Goal: Task Accomplishment & Management: Use online tool/utility

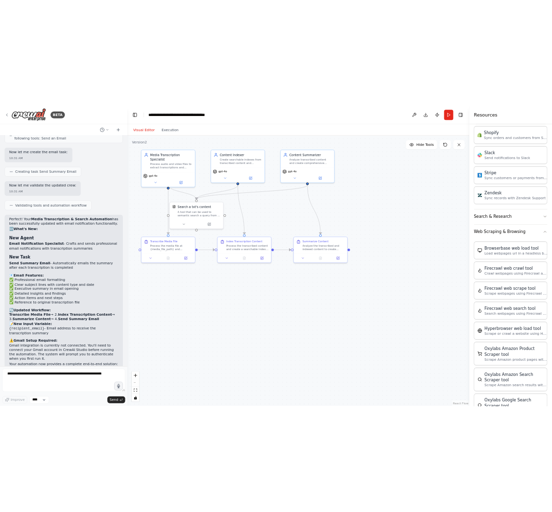
scroll to position [1531, 0]
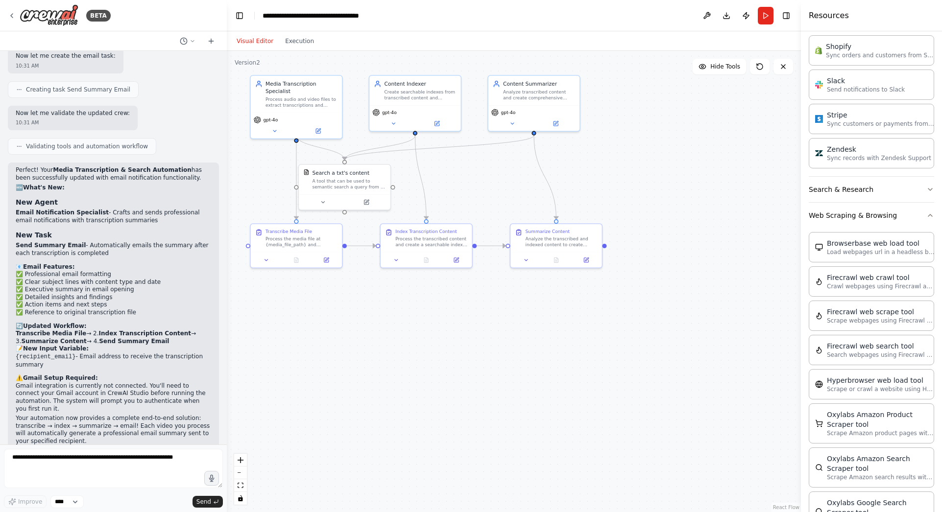
drag, startPoint x: 218, startPoint y: 389, endPoint x: 227, endPoint y: 169, distance: 220.6
click at [227, 169] on div "BETA automate video and audio to text transcription. index the transcriptions s…" at bounding box center [471, 256] width 942 height 512
click at [254, 43] on button "Visual Editor" at bounding box center [255, 41] width 48 height 12
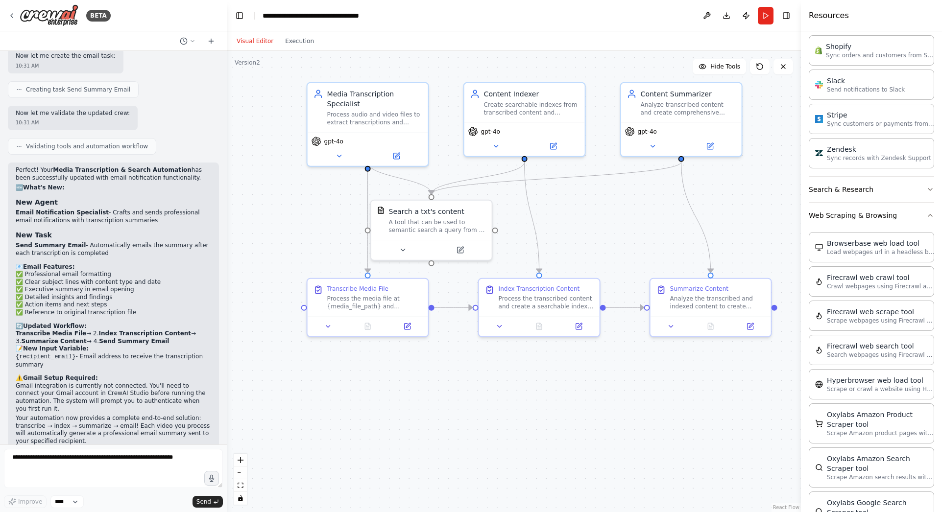
drag, startPoint x: 476, startPoint y: 205, endPoint x: 648, endPoint y: 223, distance: 173.4
click at [651, 223] on div ".deletable-edge-delete-btn { width: 20px; height: 20px; border: 0px solid #ffff…" at bounding box center [514, 281] width 574 height 461
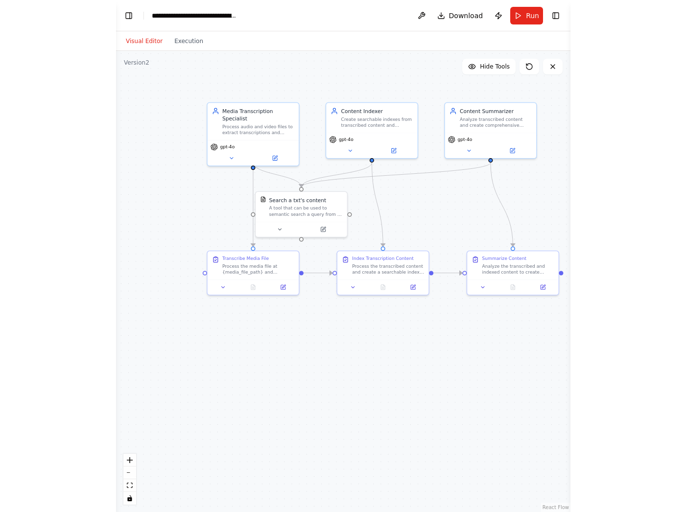
scroll to position [789, 0]
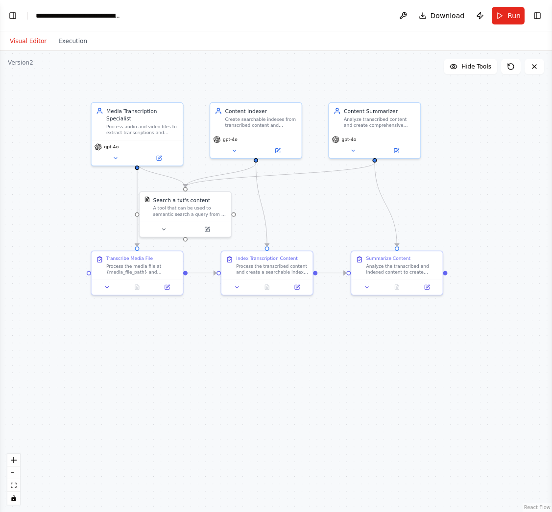
select select "****"
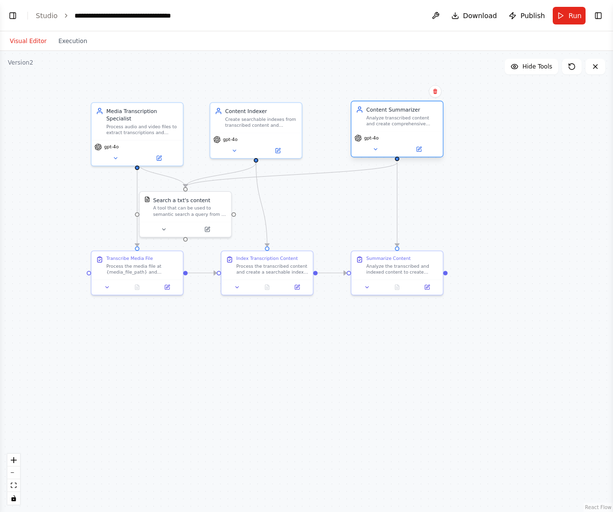
drag, startPoint x: 384, startPoint y: 133, endPoint x: 408, endPoint y: 132, distance: 24.0
click at [408, 132] on div "gpt-4o" at bounding box center [396, 143] width 91 height 25
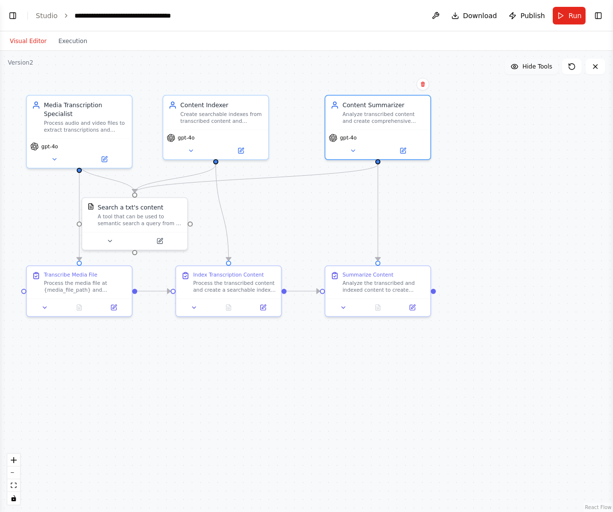
click at [537, 69] on span "Hide Tools" at bounding box center [537, 67] width 30 height 8
click at [537, 69] on span "Show Tools" at bounding box center [536, 67] width 32 height 8
click at [537, 70] on span "Hide Tools" at bounding box center [537, 67] width 30 height 8
click at [537, 70] on span "Show Tools" at bounding box center [536, 67] width 32 height 8
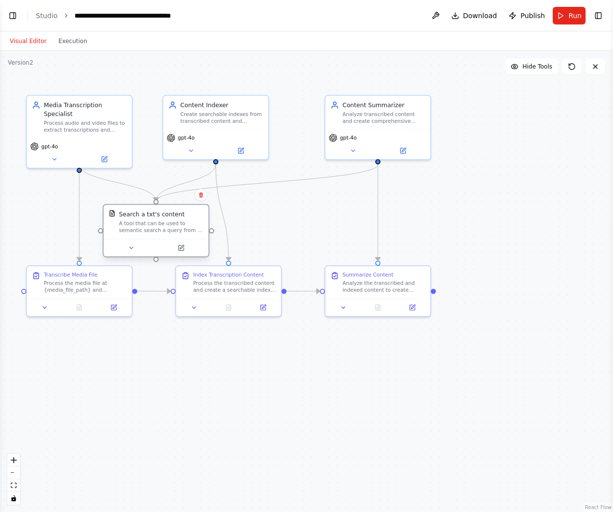
drag, startPoint x: 149, startPoint y: 210, endPoint x: 172, endPoint y: 218, distance: 24.3
click at [172, 218] on div "Search a txt's content A tool that can be used to semantic search a query from …" at bounding box center [161, 222] width 84 height 24
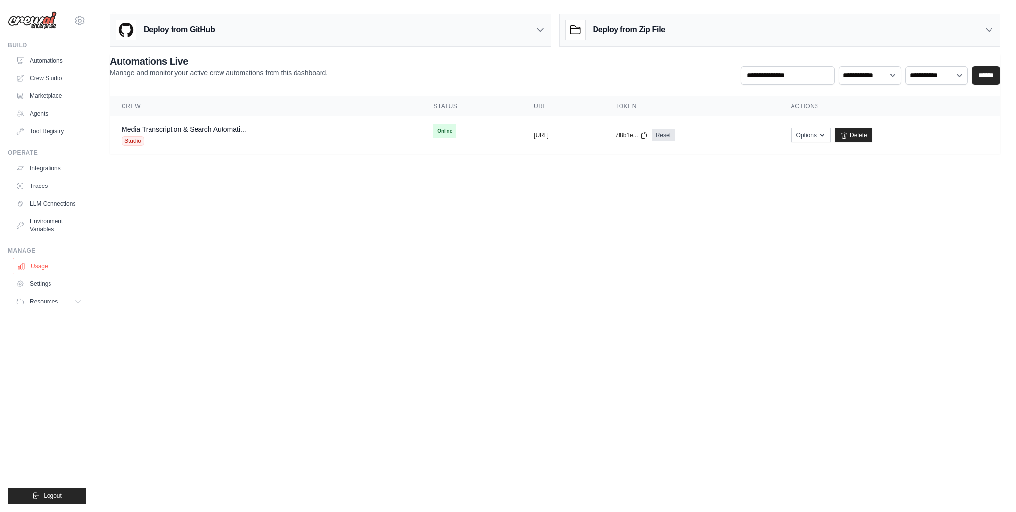
click at [38, 270] on link "Usage" at bounding box center [50, 267] width 74 height 16
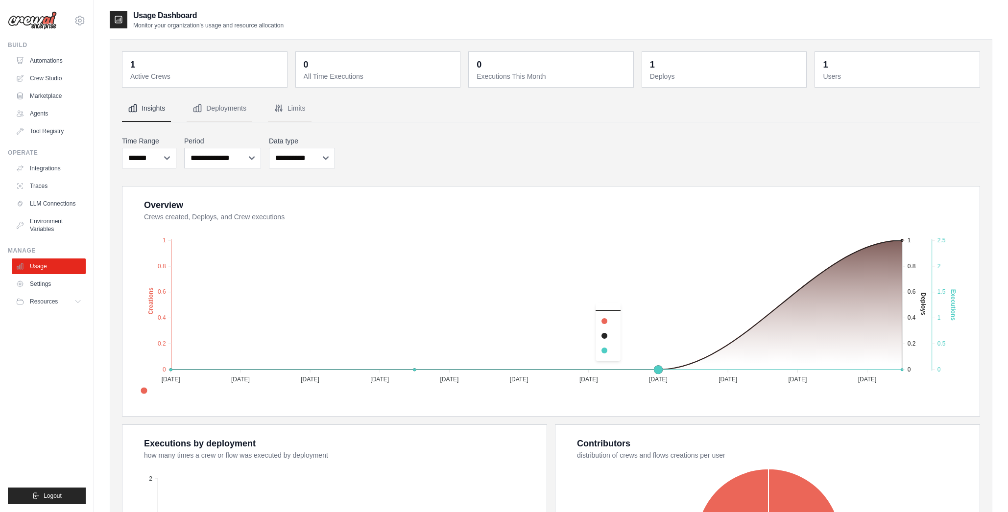
click at [553, 266] on foreignobject "Created Deploys Executions" at bounding box center [552, 311] width 832 height 171
click at [212, 109] on button "Deployments" at bounding box center [220, 109] width 66 height 26
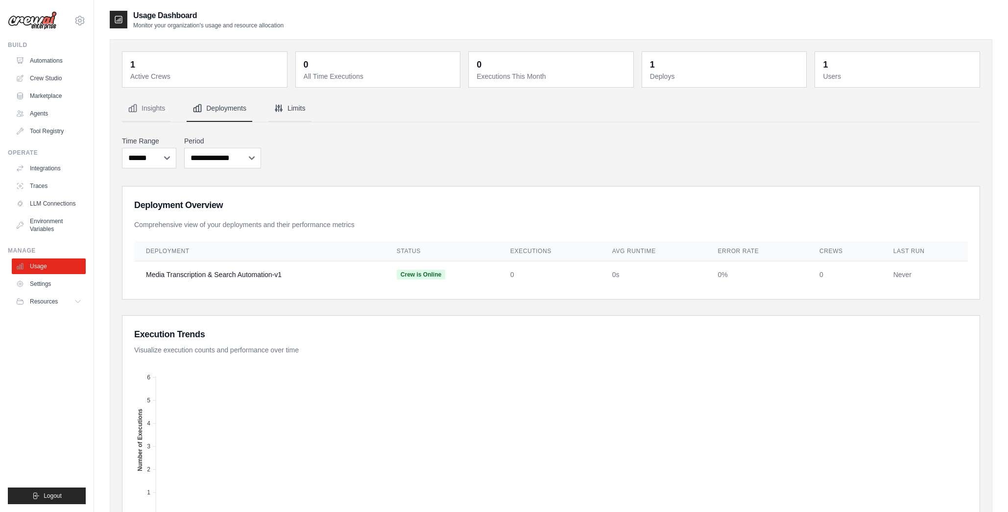
click at [295, 108] on button "Limits" at bounding box center [290, 109] width 44 height 26
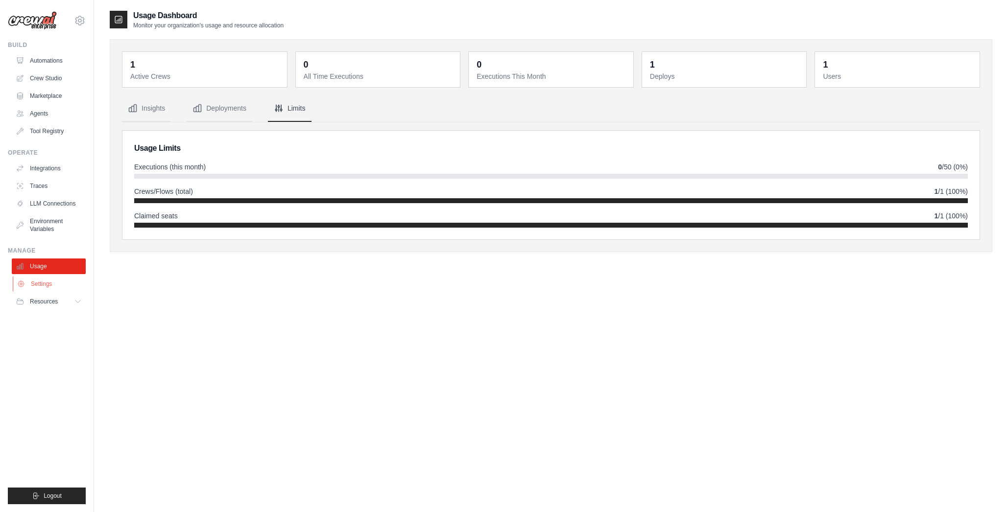
click at [38, 282] on link "Settings" at bounding box center [50, 284] width 74 height 16
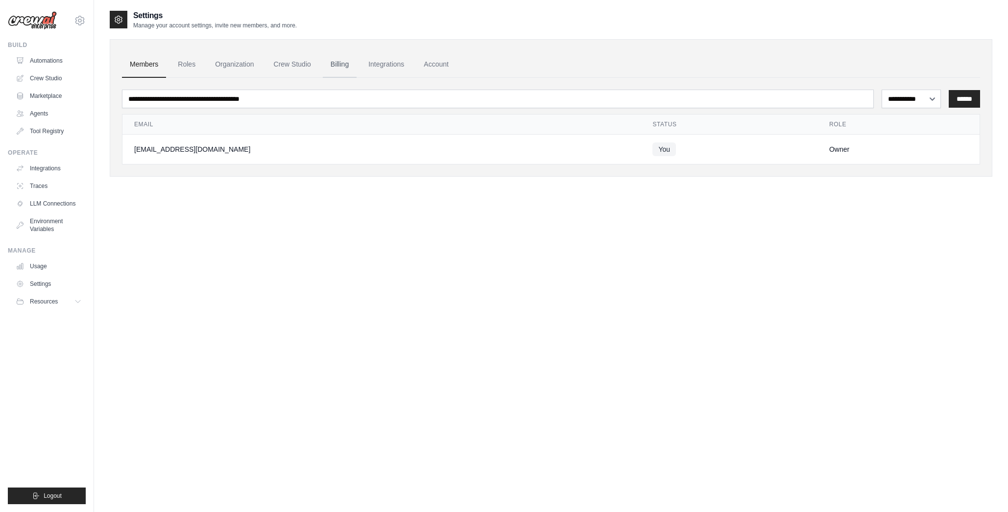
click at [341, 66] on link "Billing" at bounding box center [340, 64] width 34 height 26
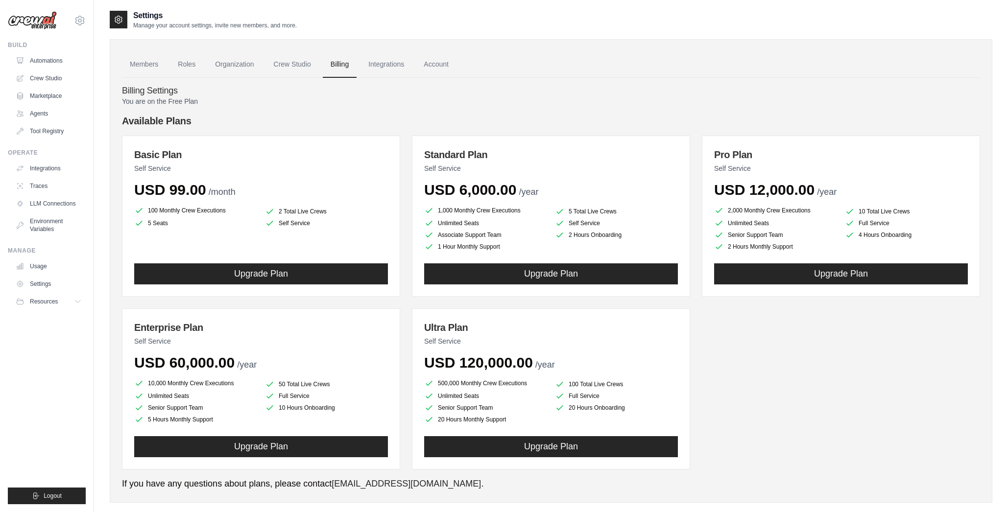
click at [474, 105] on p "You are on the Free Plan" at bounding box center [551, 102] width 858 height 10
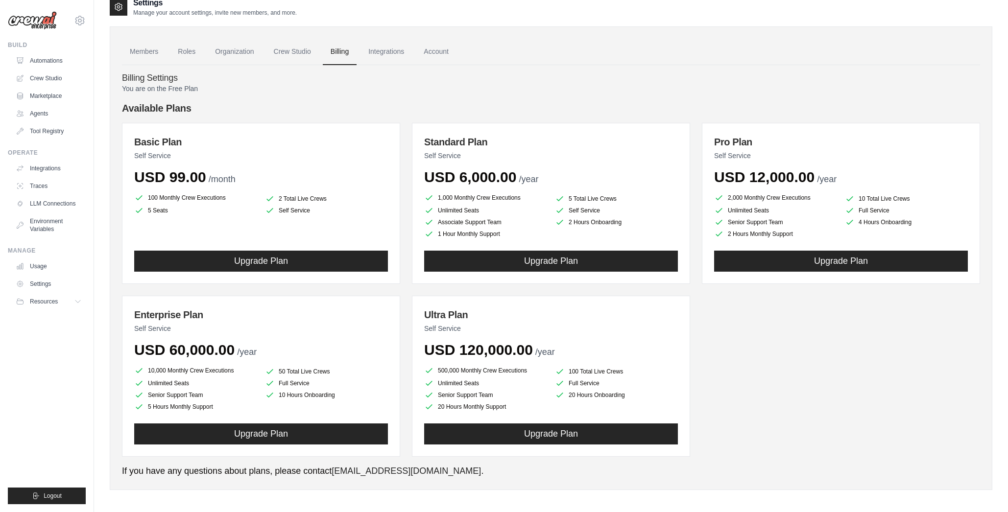
scroll to position [20, 0]
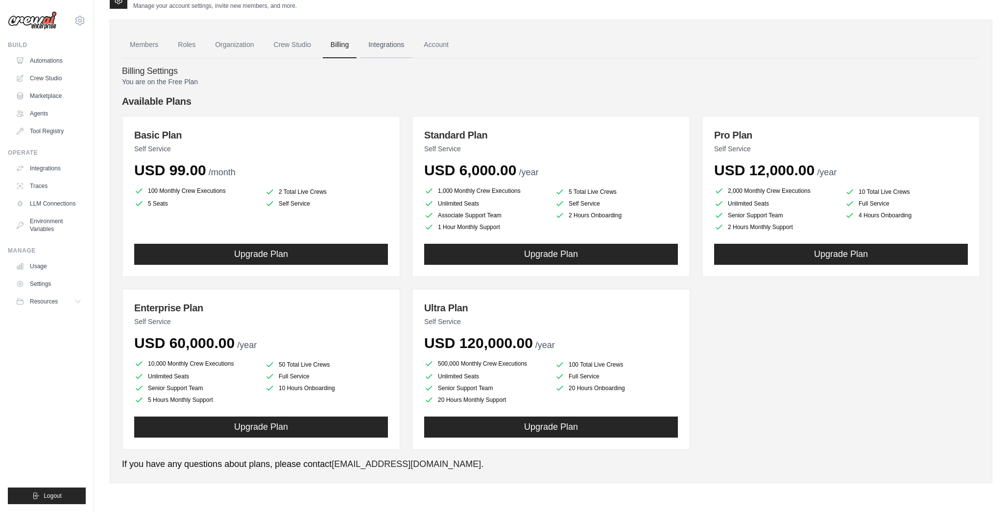
click at [399, 48] on link "Integrations" at bounding box center [386, 45] width 51 height 26
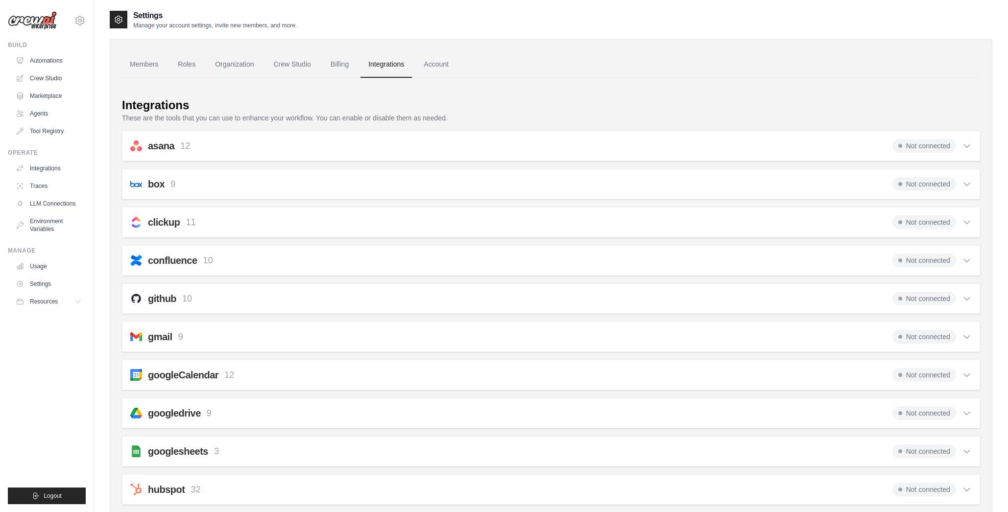
click at [186, 145] on p "12" at bounding box center [185, 146] width 10 height 13
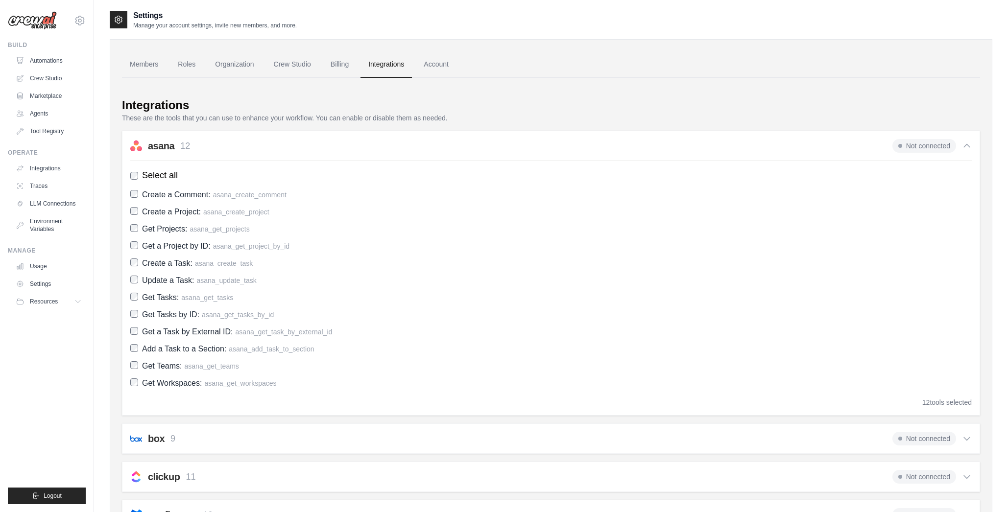
click at [157, 148] on h2 "asana" at bounding box center [161, 146] width 26 height 14
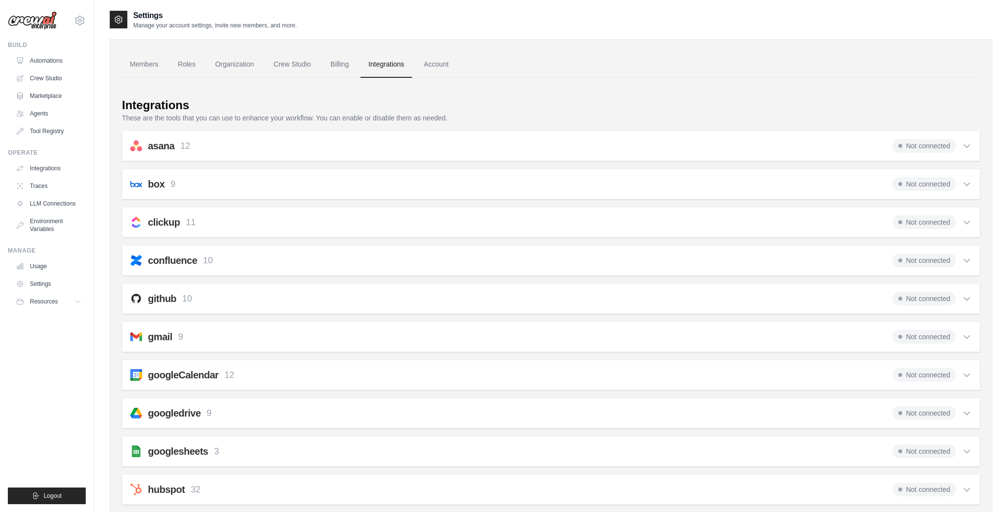
click at [181, 339] on p "9" at bounding box center [180, 337] width 5 height 13
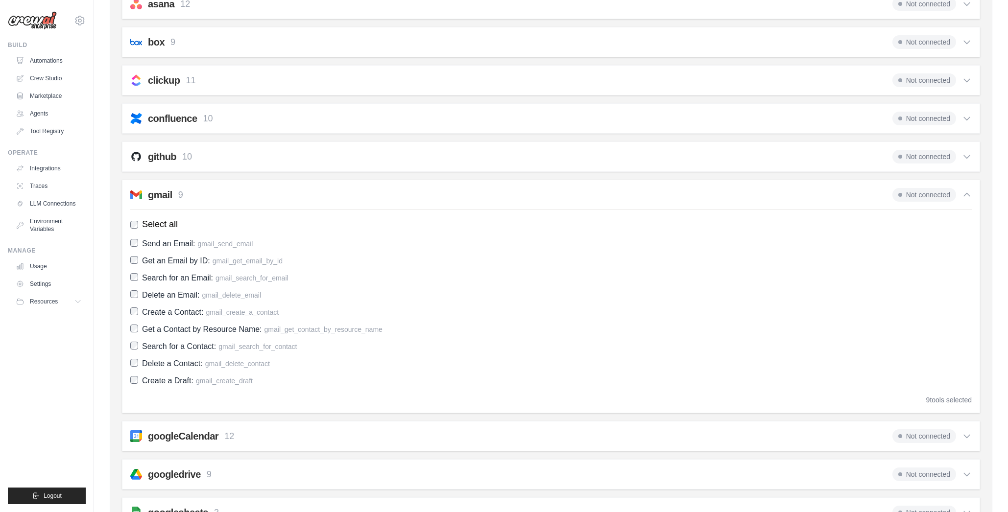
scroll to position [147, 0]
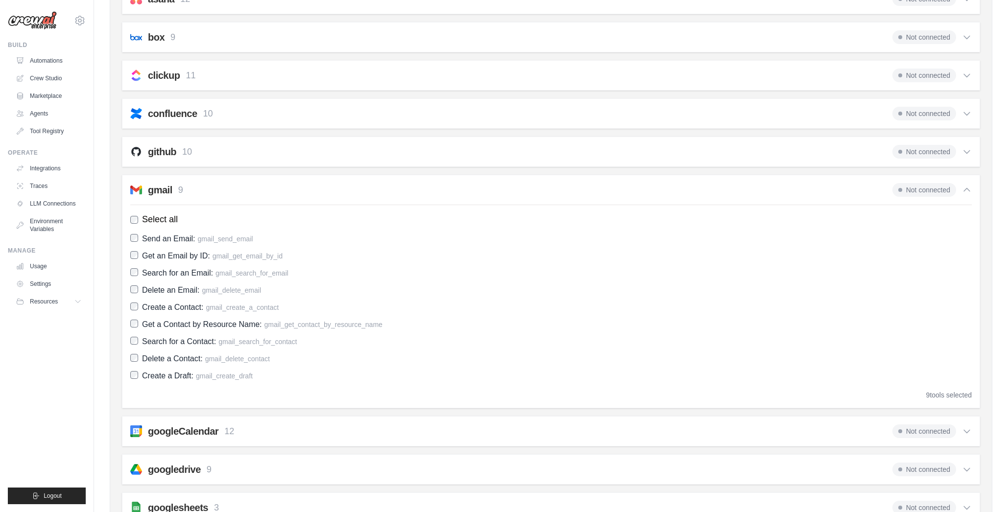
click at [162, 195] on h2 "gmail" at bounding box center [160, 190] width 24 height 14
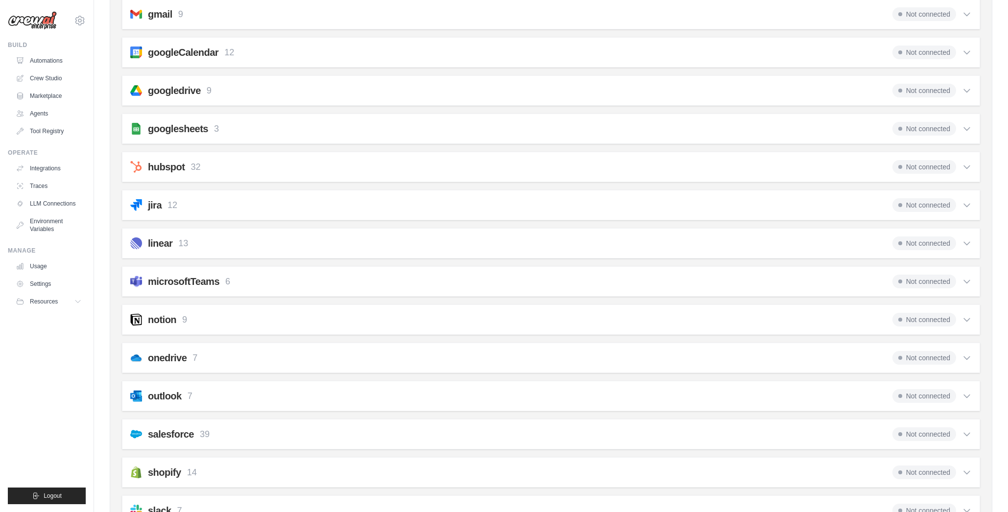
scroll to position [343, 0]
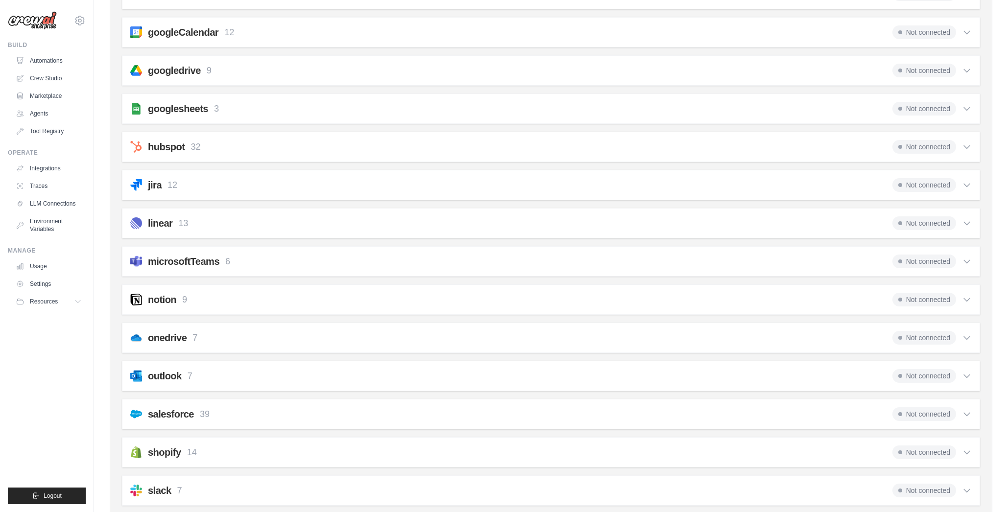
click at [185, 377] on div "outlook 7" at bounding box center [170, 376] width 45 height 14
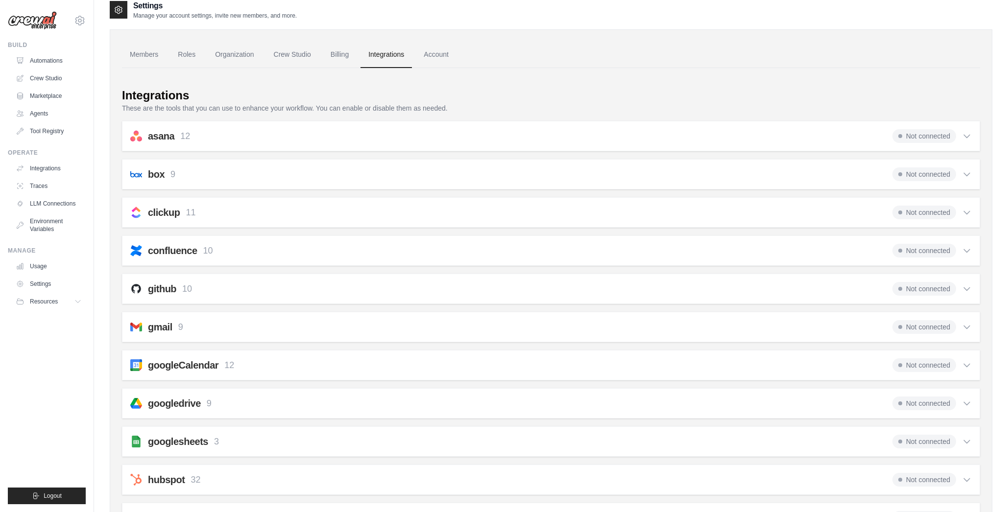
scroll to position [0, 0]
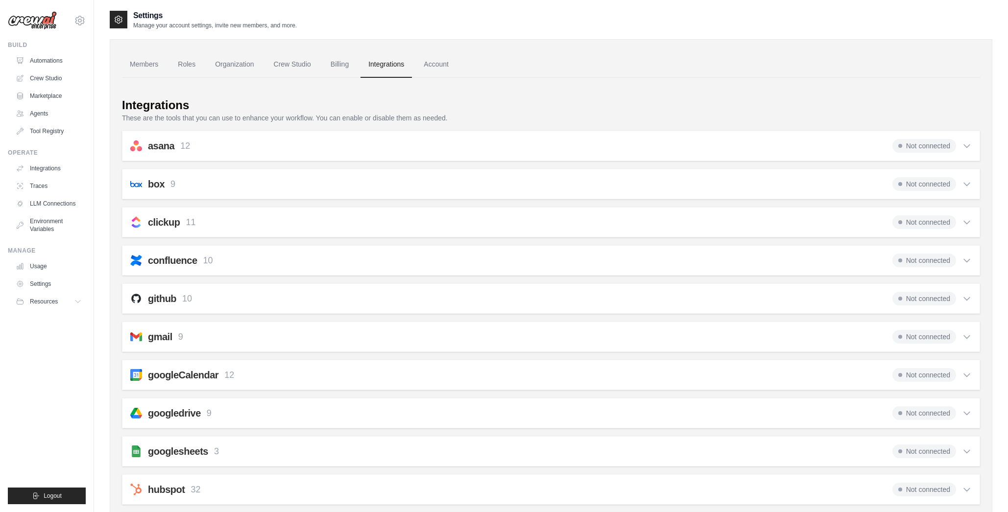
click at [969, 148] on icon at bounding box center [967, 146] width 10 height 10
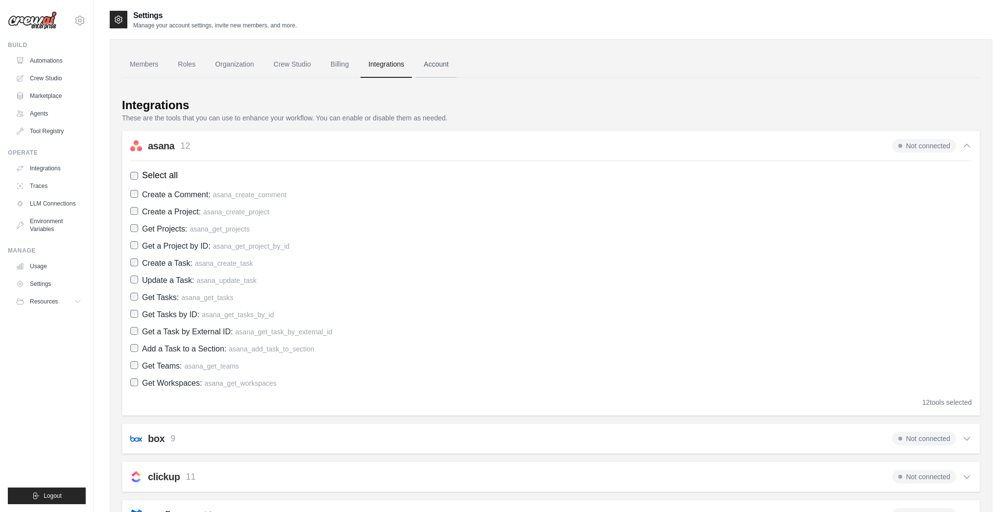
click at [437, 58] on link "Account" at bounding box center [436, 64] width 41 height 26
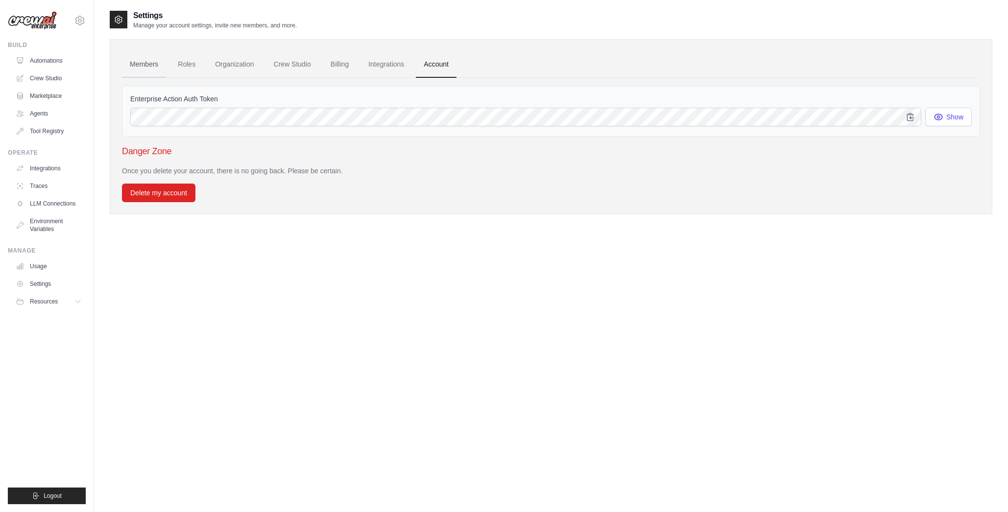
click at [153, 63] on link "Members" at bounding box center [144, 64] width 44 height 26
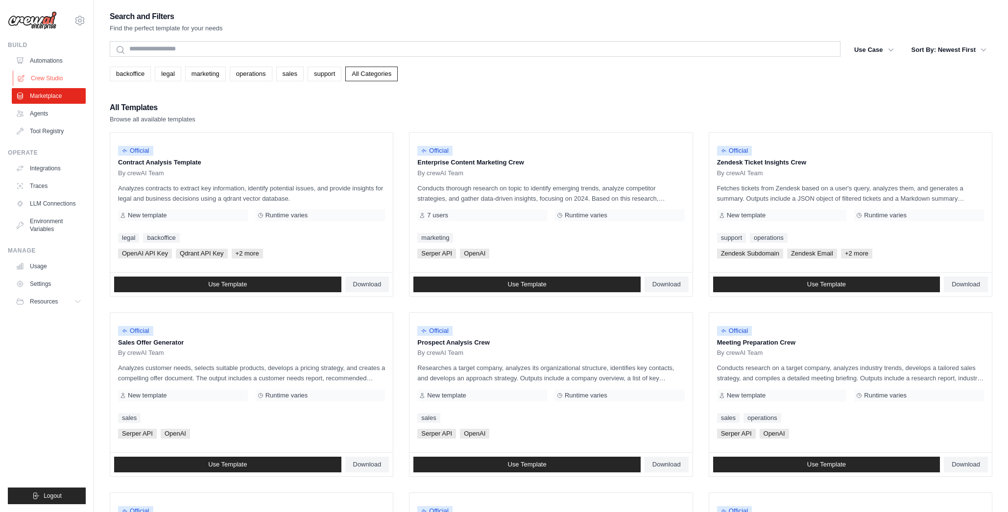
click at [42, 76] on link "Crew Studio" at bounding box center [50, 79] width 74 height 16
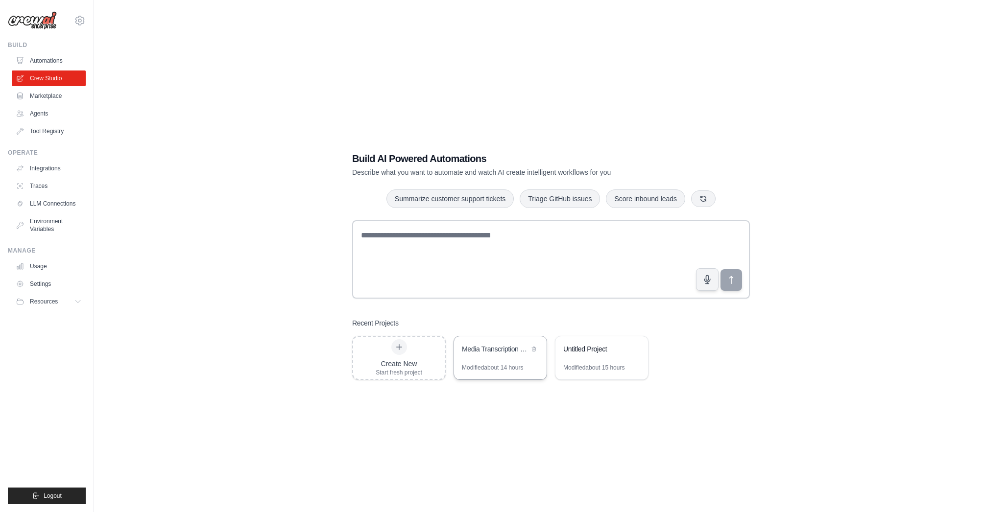
click at [502, 349] on div "Media Transcription & Search Automation" at bounding box center [495, 349] width 67 height 10
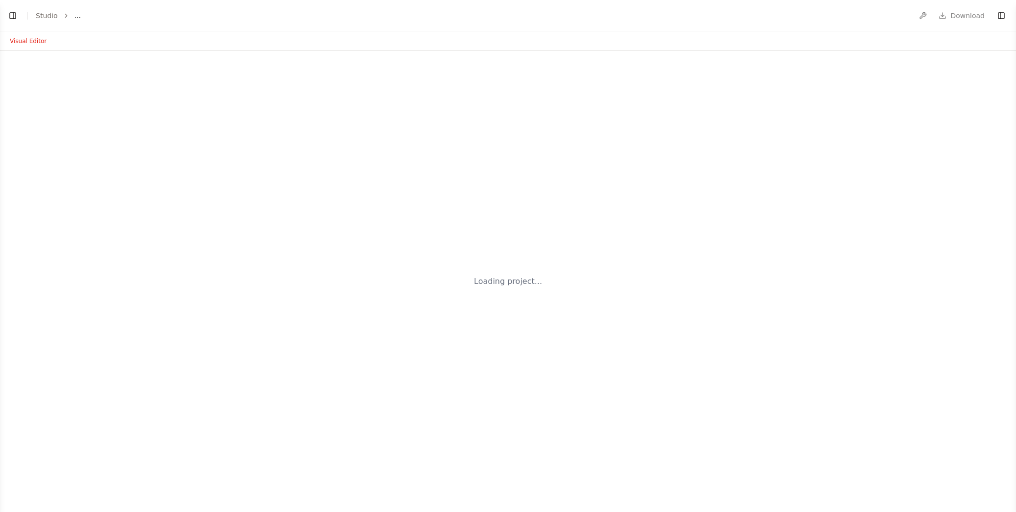
select select "****"
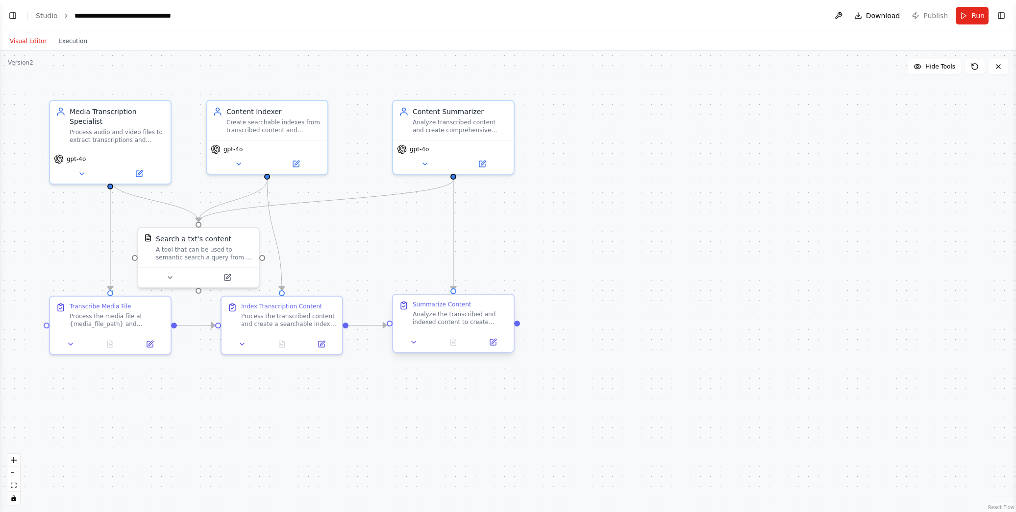
scroll to position [1531, 0]
click at [872, 16] on span "Download" at bounding box center [883, 16] width 34 height 10
click at [1015, 158] on button "Toggle Sidebar" at bounding box center [1016, 256] width 8 height 512
click at [938, 15] on span "Publish" at bounding box center [935, 16] width 24 height 10
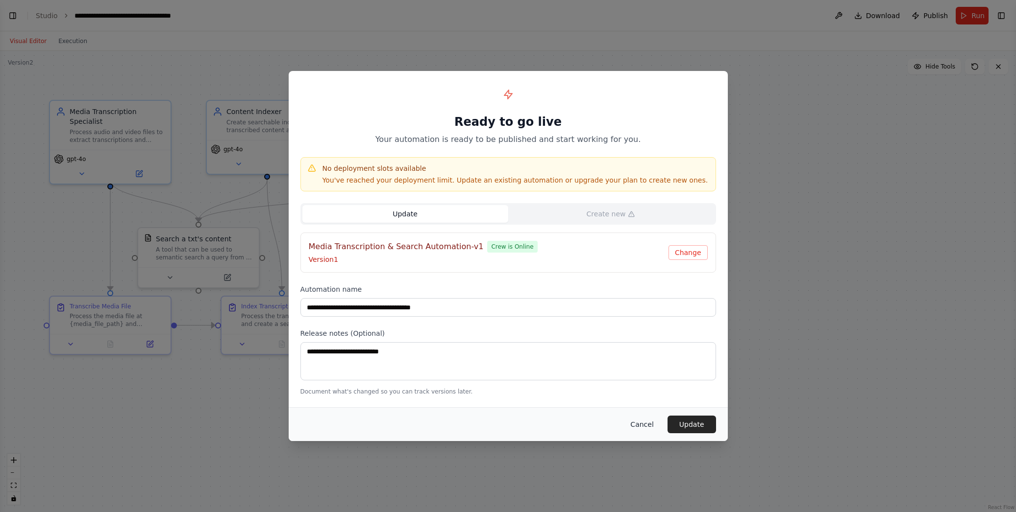
click at [657, 426] on button "Cancel" at bounding box center [641, 425] width 39 height 18
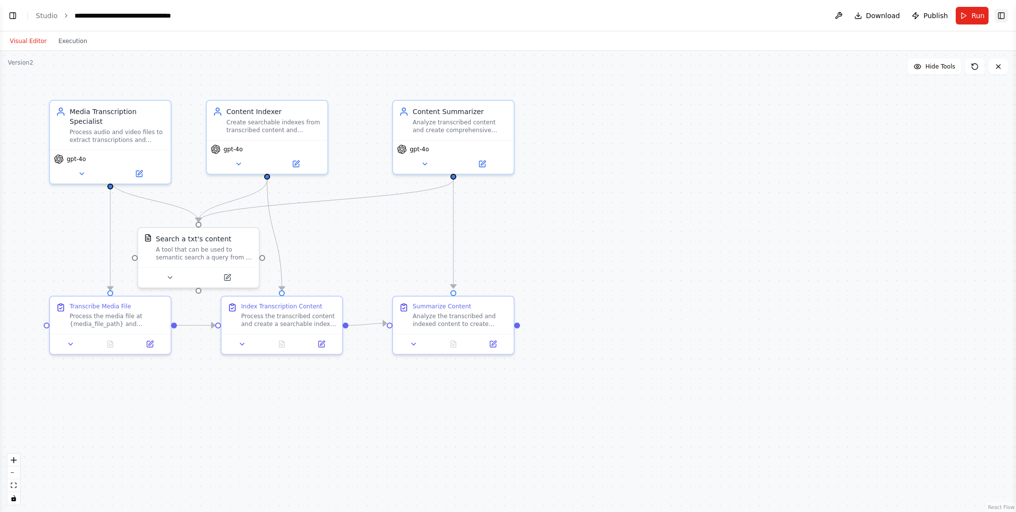
click at [1003, 16] on button "Toggle Right Sidebar" at bounding box center [1001, 16] width 14 height 14
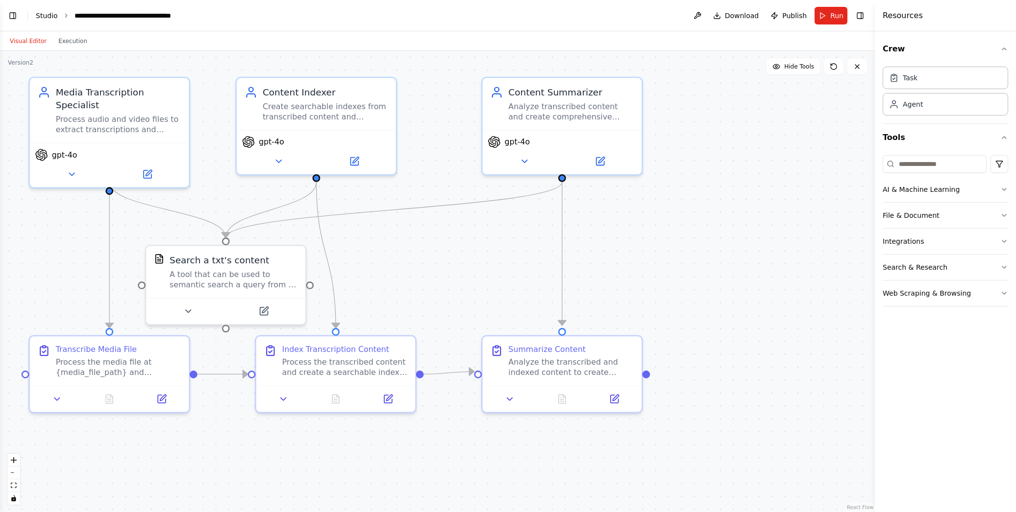
click at [44, 14] on link "Studio" at bounding box center [47, 16] width 22 height 8
